Goal: Book appointment/travel/reservation

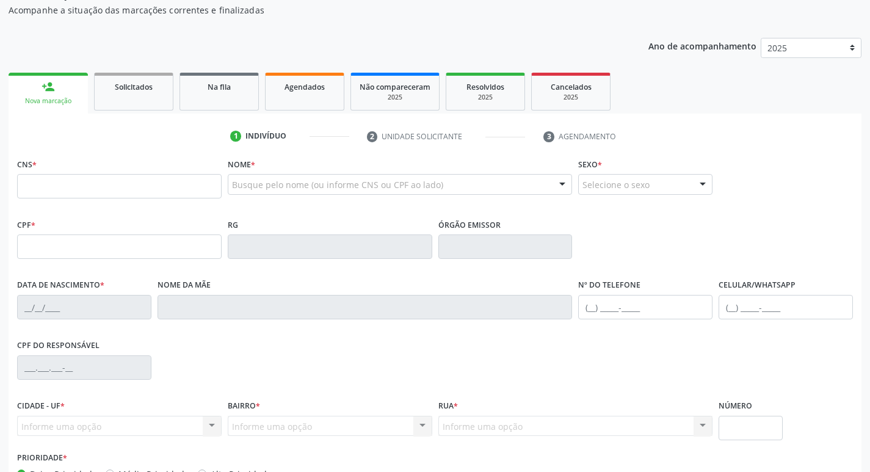
scroll to position [122, 0]
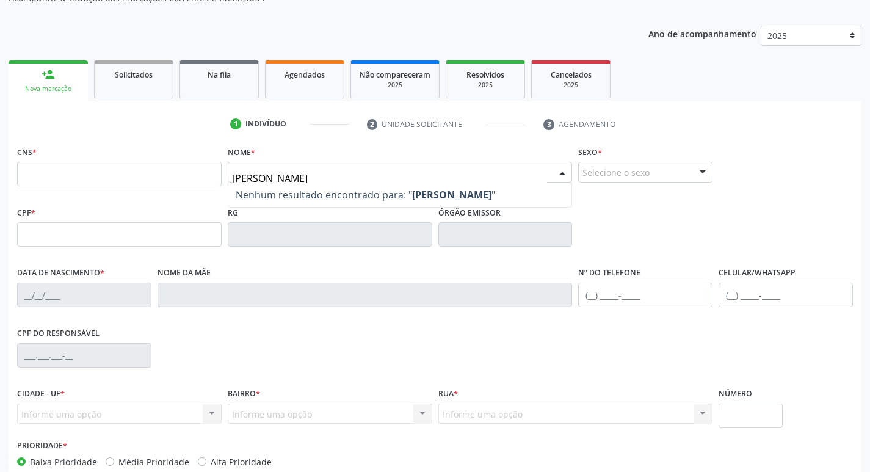
type input "[PERSON_NAME]"
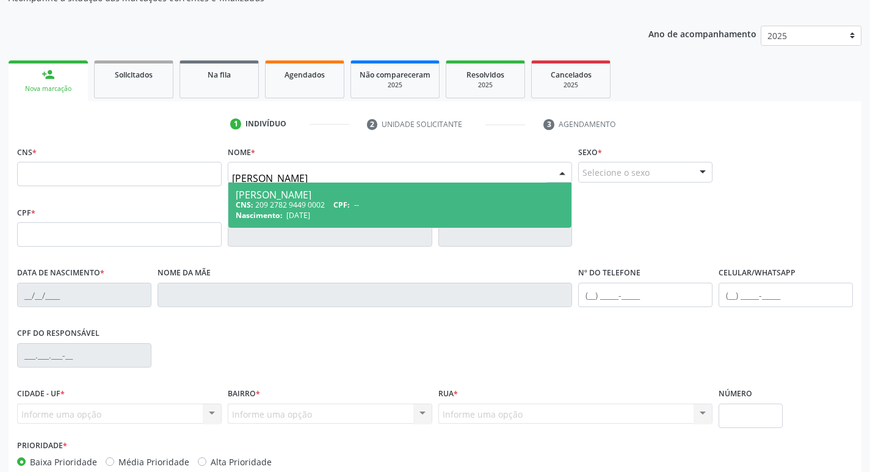
click at [398, 204] on div "CNS: 209 2782 9449 0002 CPF: --" at bounding box center [400, 205] width 329 height 10
type input "209 2782 9449 0002"
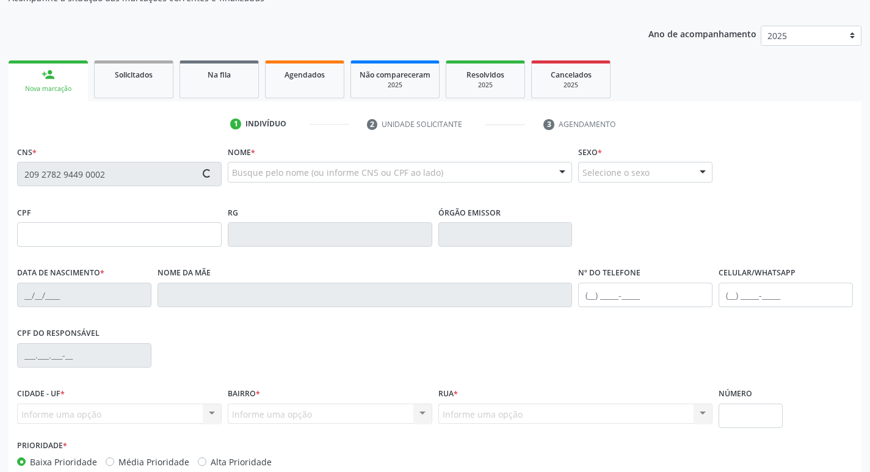
type input "[DATE]"
type input "[PERSON_NAME] do Carmo de [PERSON_NAME]"
type input "[PHONE_NUMBER]"
type input "S/N"
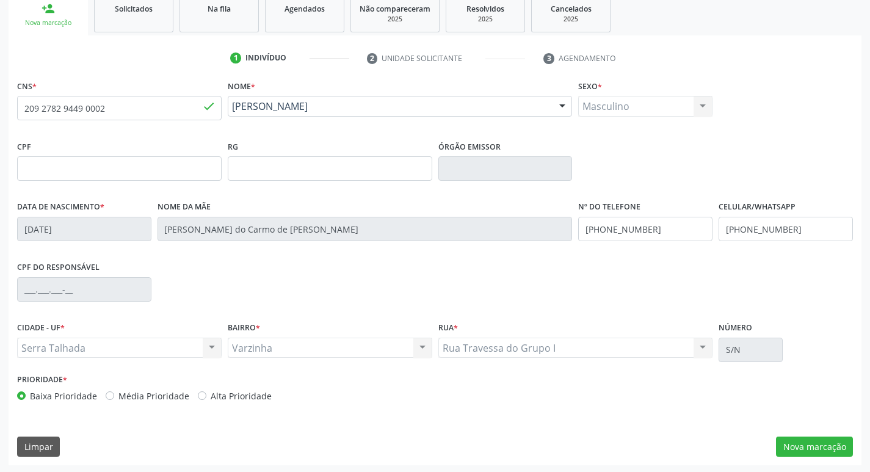
scroll to position [190, 0]
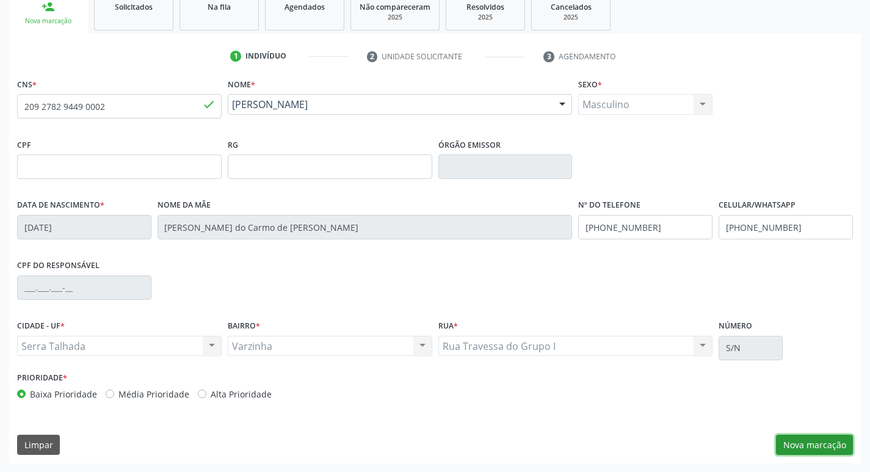
click at [799, 449] on button "Nova marcação" at bounding box center [814, 444] width 77 height 21
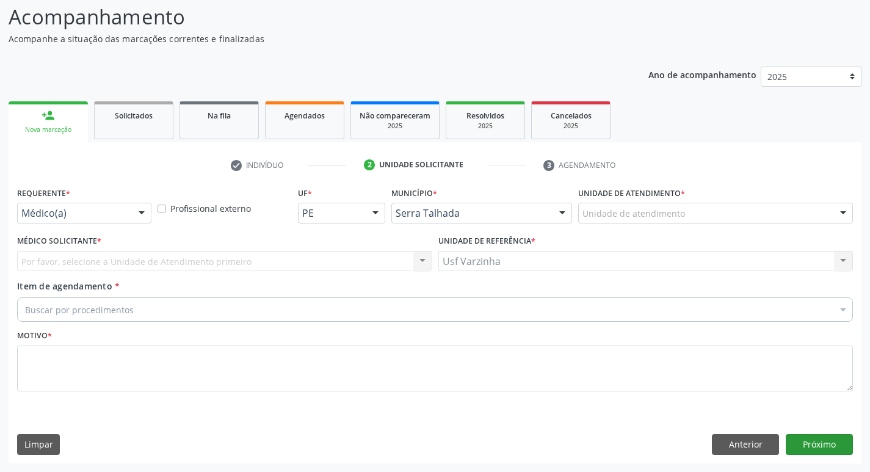
scroll to position [81, 0]
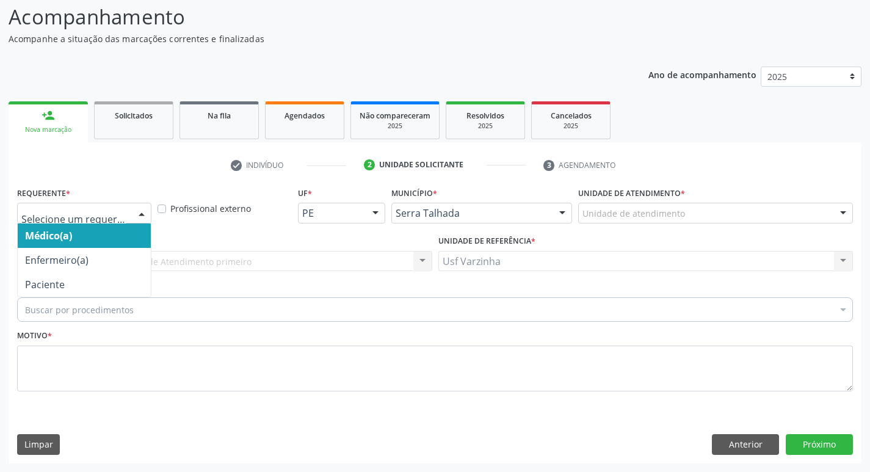
click at [144, 214] on div at bounding box center [141, 213] width 18 height 21
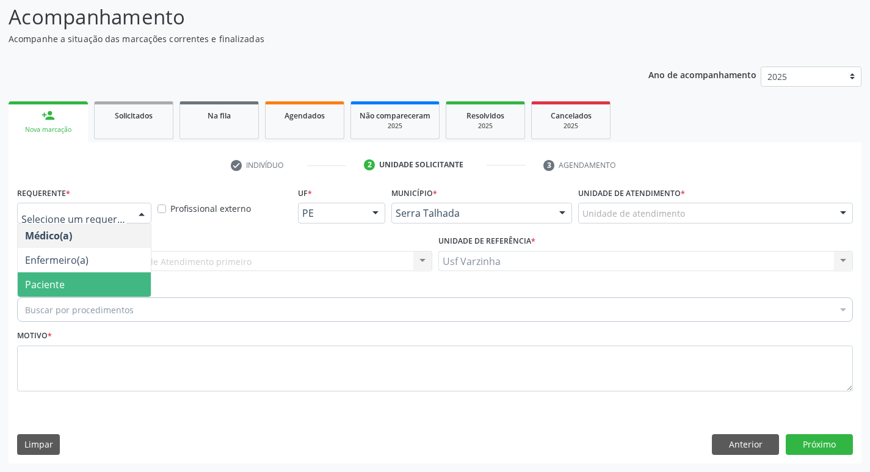
click at [109, 279] on span "Paciente" at bounding box center [84, 284] width 133 height 24
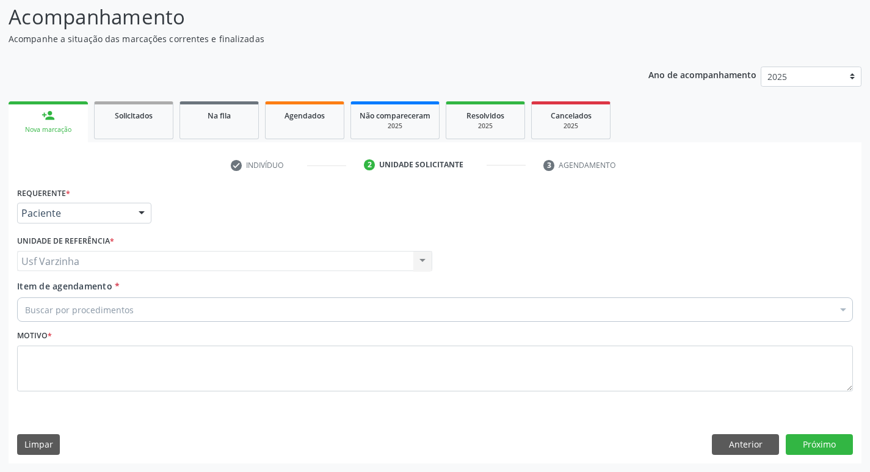
click at [79, 300] on div "Buscar por procedimentos" at bounding box center [434, 309] width 835 height 24
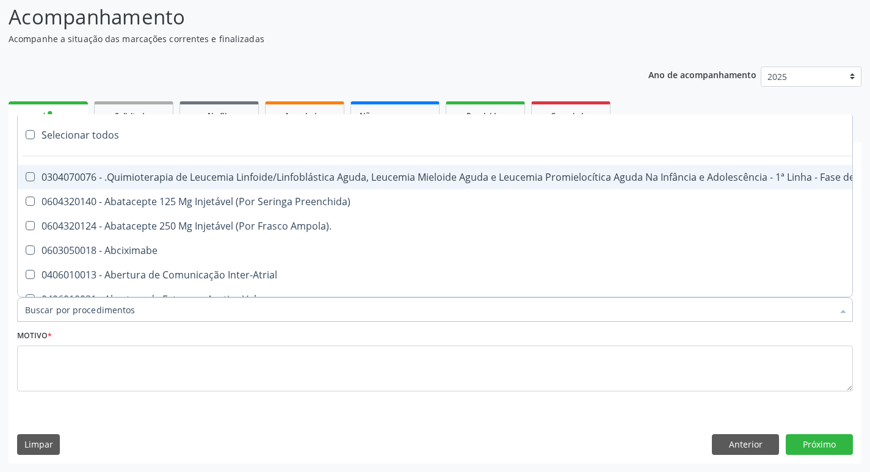
click at [76, 304] on input "Item de agendamento *" at bounding box center [428, 309] width 807 height 24
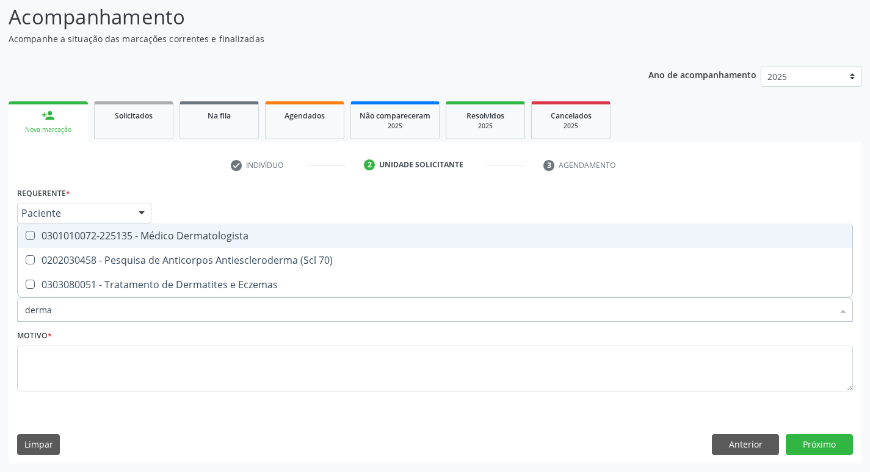
type input "dermat"
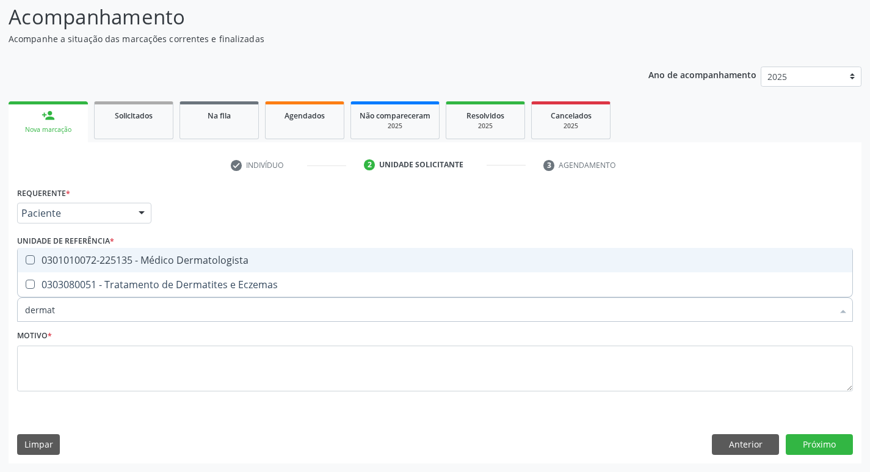
click at [93, 264] on div "0301010072-225135 - Médico Dermatologista" at bounding box center [435, 260] width 820 height 10
checkbox Dermatologista "true"
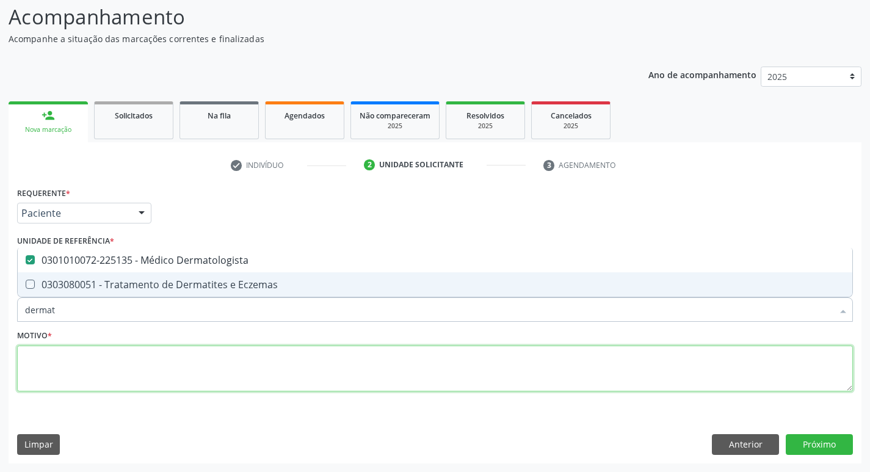
click at [40, 375] on textarea at bounding box center [434, 368] width 835 height 46
checkbox Eczemas "true"
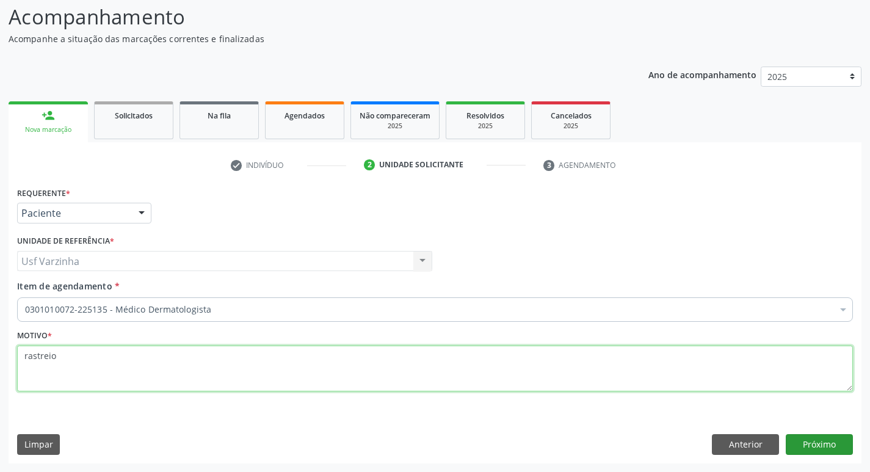
type textarea "rastreio"
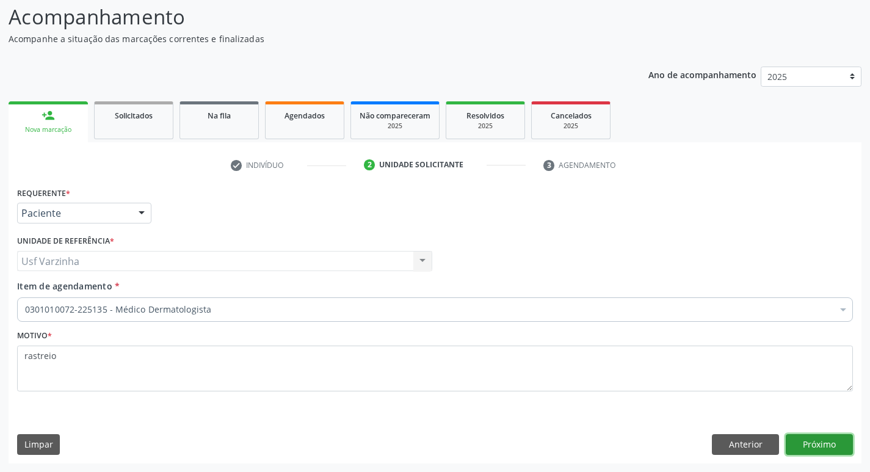
click at [827, 448] on button "Próximo" at bounding box center [818, 444] width 67 height 21
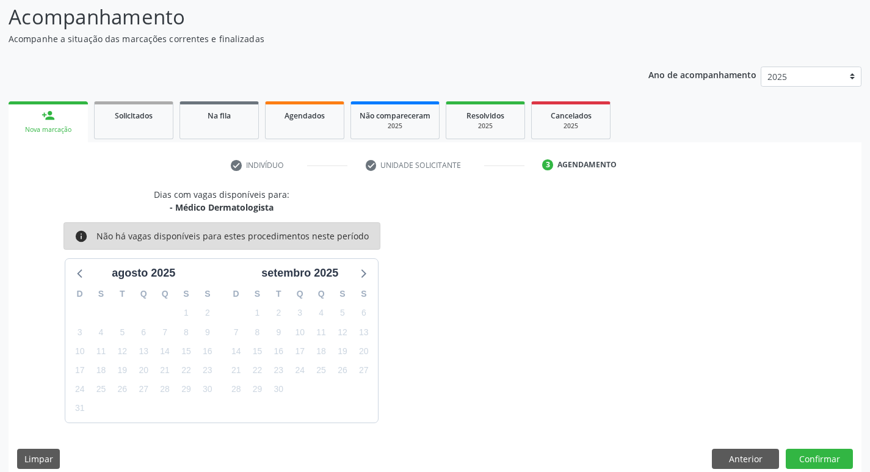
click at [59, 128] on div "Nova marcação" at bounding box center [48, 129] width 62 height 9
click at [754, 455] on button "Anterior" at bounding box center [745, 459] width 67 height 21
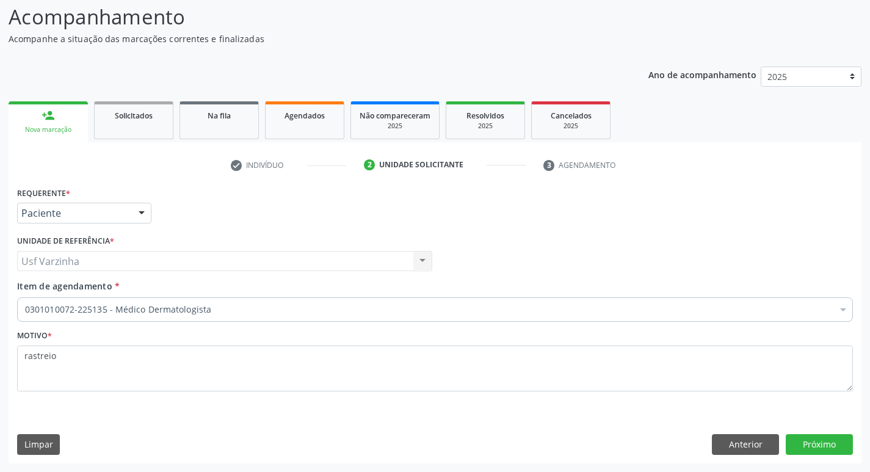
click at [50, 131] on div "Nova marcação" at bounding box center [48, 129] width 62 height 9
click at [749, 447] on button "Anterior" at bounding box center [745, 444] width 67 height 21
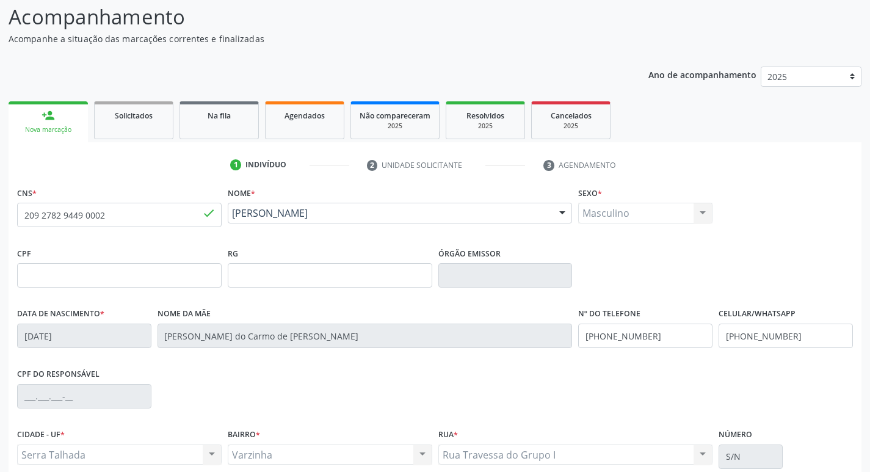
click at [305, 159] on div "1 Indivíduo 2 Unidade solicitante 3 Agendamento CNS * 209 2782 9449 0002 done N…" at bounding box center [435, 357] width 852 height 430
click at [442, 32] on p "Acompanhe a situação das marcações correntes e finalizadas" at bounding box center [307, 38] width 597 height 13
click at [137, 126] on link "Solicitados" at bounding box center [133, 120] width 79 height 38
